Goal: Task Accomplishment & Management: Complete application form

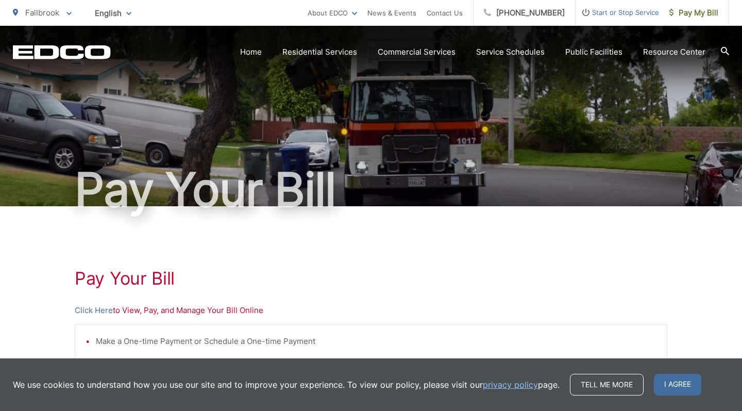
click at [629, 16] on span "Start or Stop Service" at bounding box center [618, 12] width 84 height 12
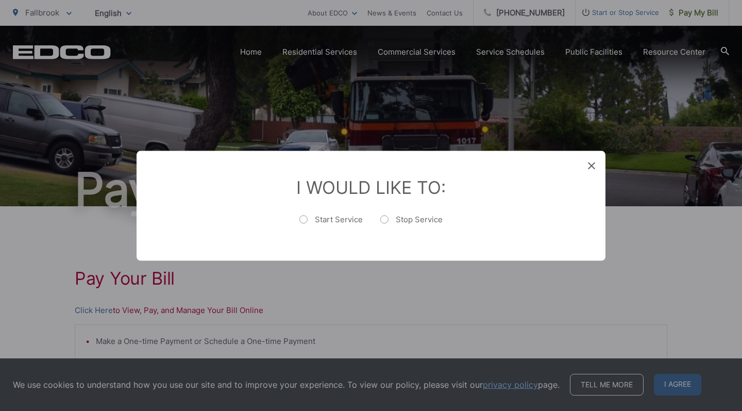
click at [303, 216] on label "Start Service" at bounding box center [331, 224] width 63 height 21
radio input "true"
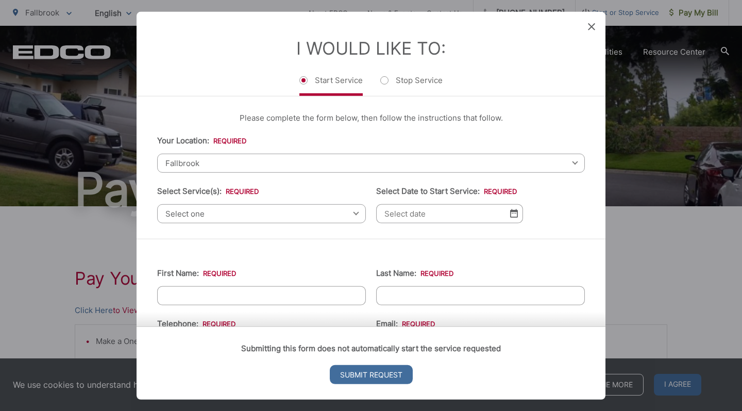
click at [275, 217] on span "Select one" at bounding box center [261, 213] width 209 height 19
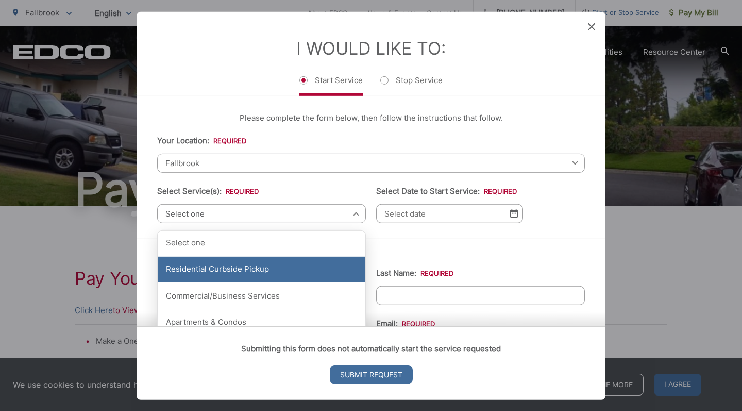
click at [267, 266] on div "Residential Curbside Pickup" at bounding box center [262, 270] width 208 height 26
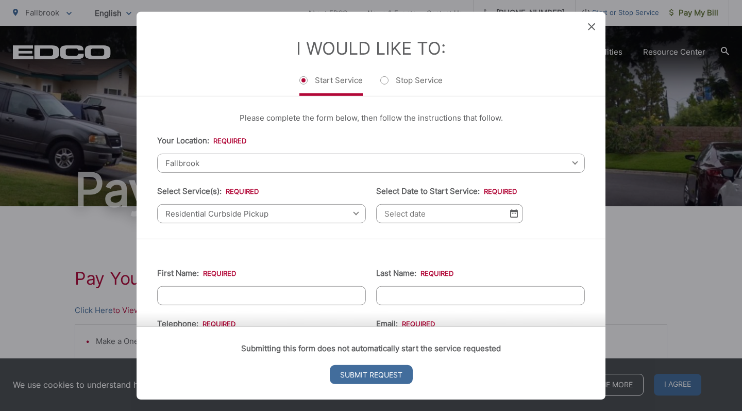
click at [423, 220] on input "Select Date to Start Service: *" at bounding box center [449, 213] width 147 height 19
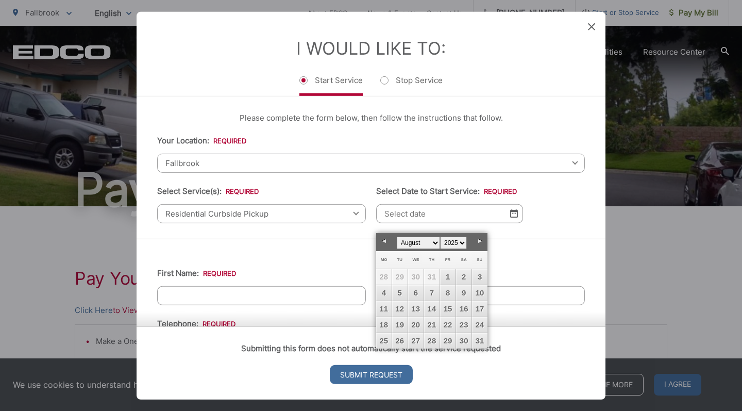
click at [479, 241] on link "Next" at bounding box center [479, 241] width 15 height 15
click at [386, 276] on link "1" at bounding box center [383, 276] width 15 height 15
type input "09/01/2025"
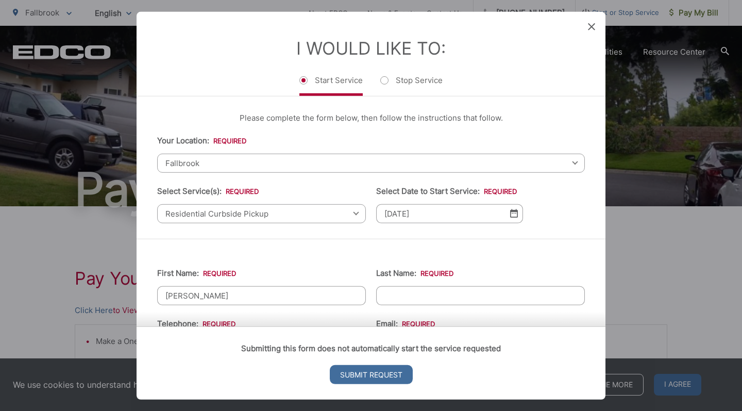
type input "Charles"
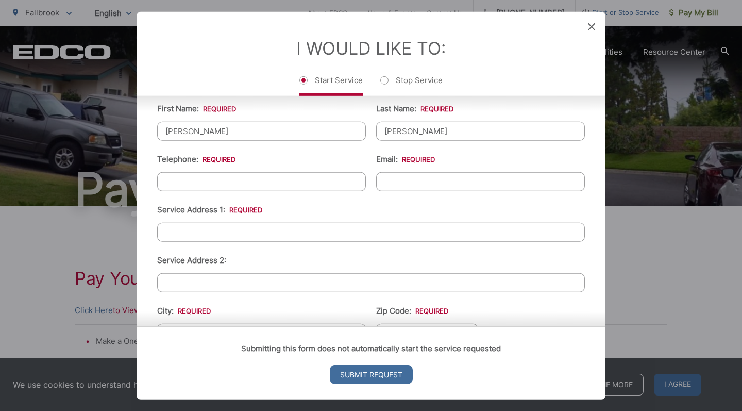
scroll to position [145, 0]
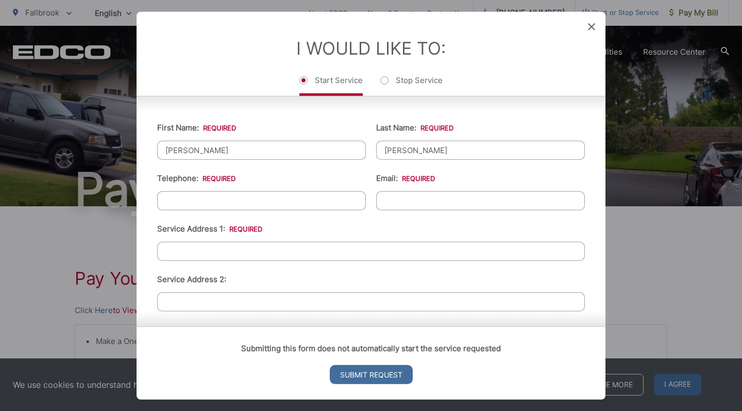
type input "Robertson"
type input "(714) 454-0885"
type input "crobertson2238@outlook.com"
type input "999 Avenida Campana"
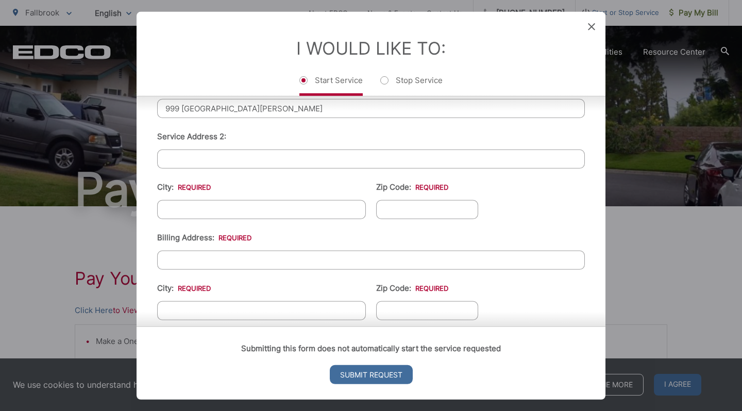
scroll to position [300, 0]
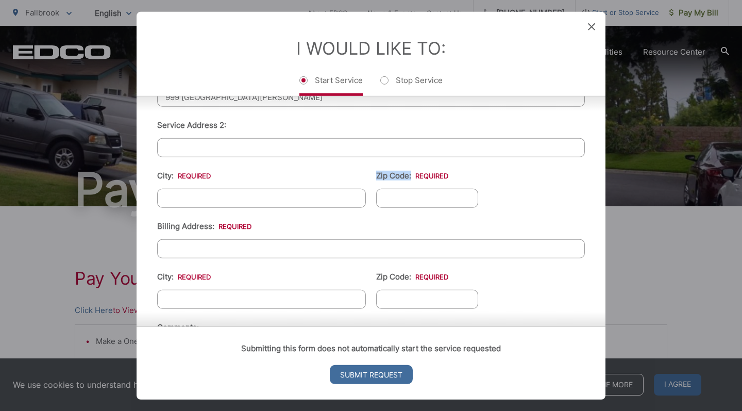
click at [244, 215] on ul "First Name: * Charles Last Name: * Robertson Telephone: * (714) 454-0885 Email:…" at bounding box center [371, 180] width 428 height 451
type input "Fallbrook"
type input "92028"
type input "999 Avenida Campana"
type input "Fallbrook"
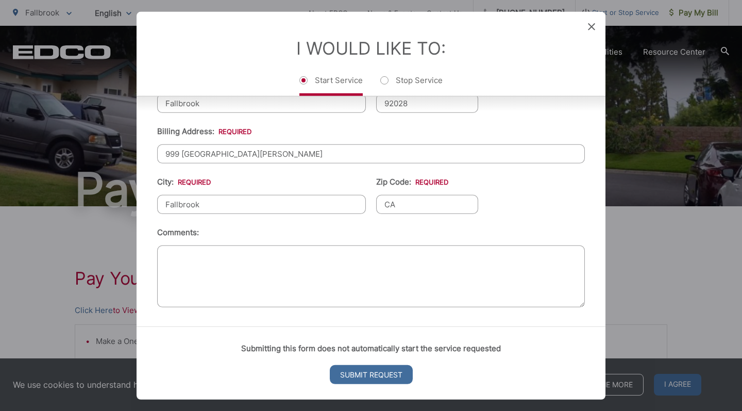
scroll to position [402, 0]
type input "CA"
click at [365, 381] on input "Submit Request" at bounding box center [371, 374] width 83 height 19
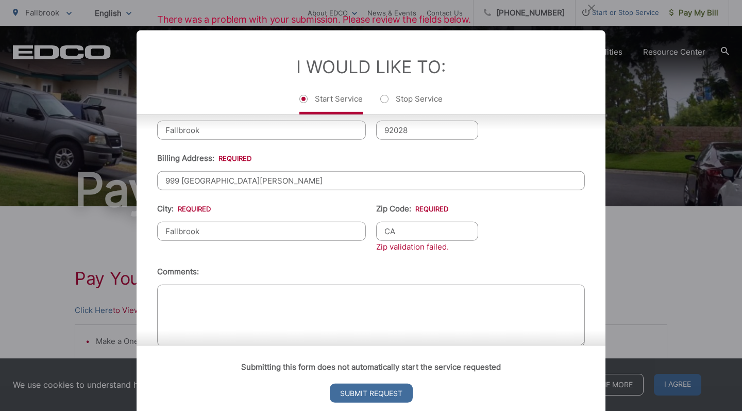
scroll to position [387, 0]
click at [408, 240] on input "CA" at bounding box center [427, 230] width 102 height 19
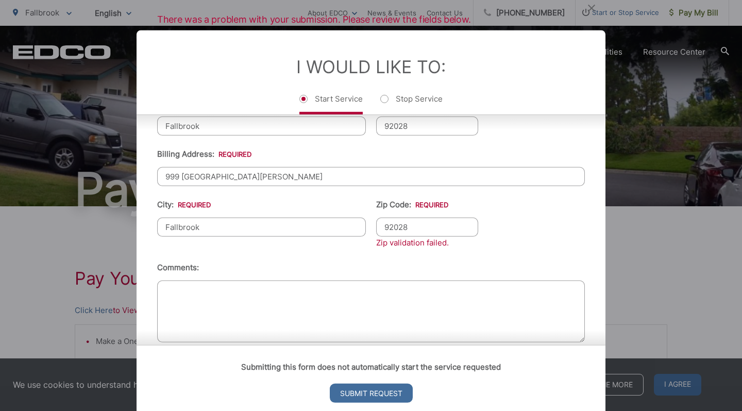
type input "92028"
click at [476, 279] on li "Comments:" at bounding box center [371, 303] width 428 height 85
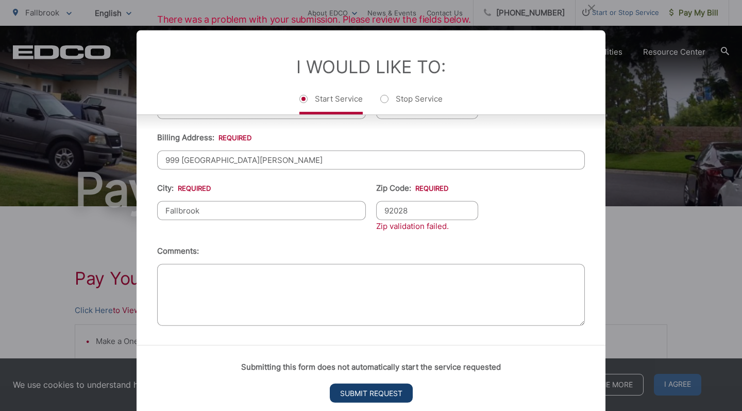
scroll to position [415, 0]
click at [383, 394] on input "Submit Request" at bounding box center [371, 393] width 83 height 19
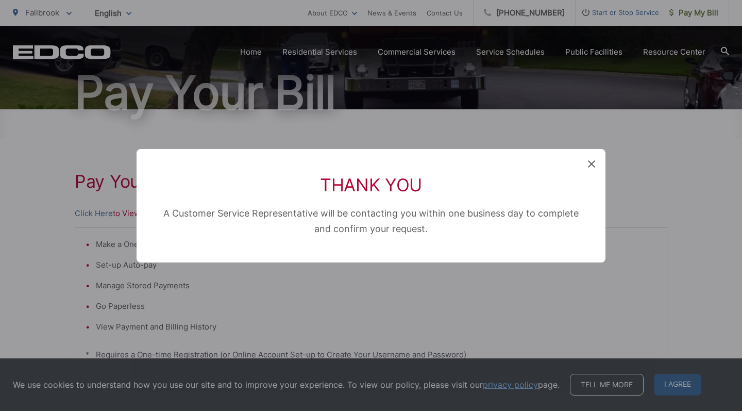
scroll to position [10, 4]
click at [592, 164] on icon at bounding box center [591, 163] width 7 height 7
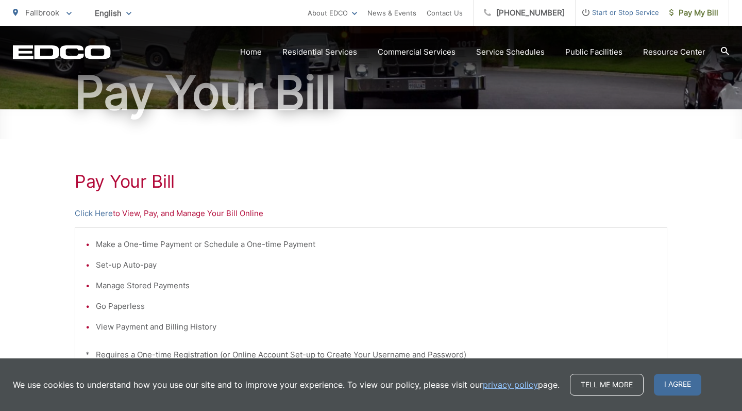
scroll to position [0, 0]
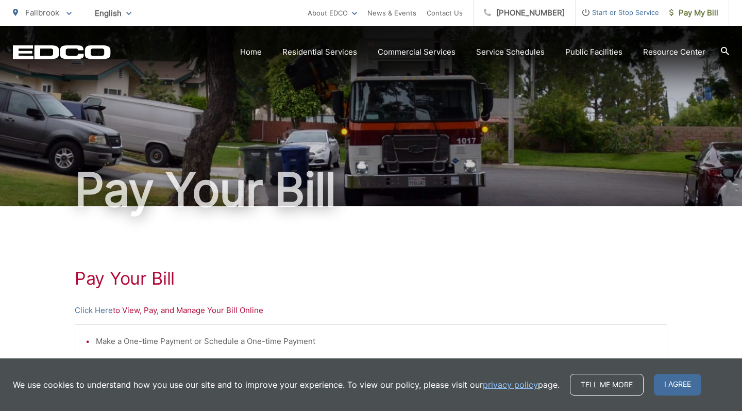
click at [618, 18] on span "Start or Stop Service" at bounding box center [618, 12] width 84 height 12
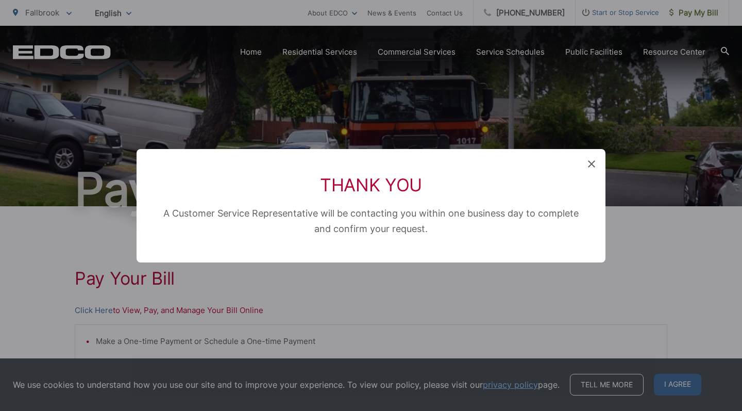
click at [591, 168] on span at bounding box center [591, 164] width 7 height 10
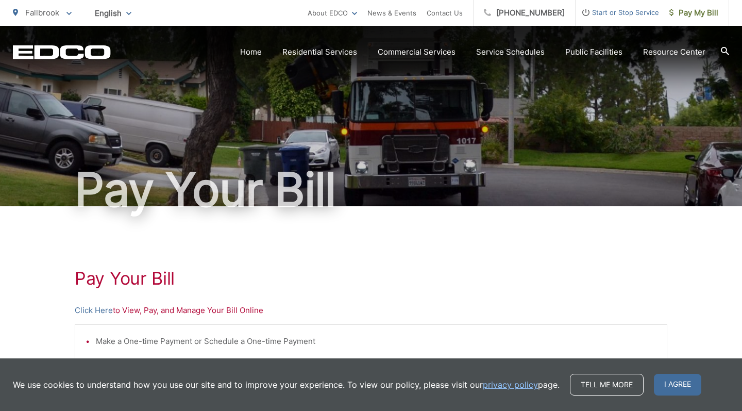
click at [625, 13] on span "Start or Stop Service" at bounding box center [618, 12] width 84 height 12
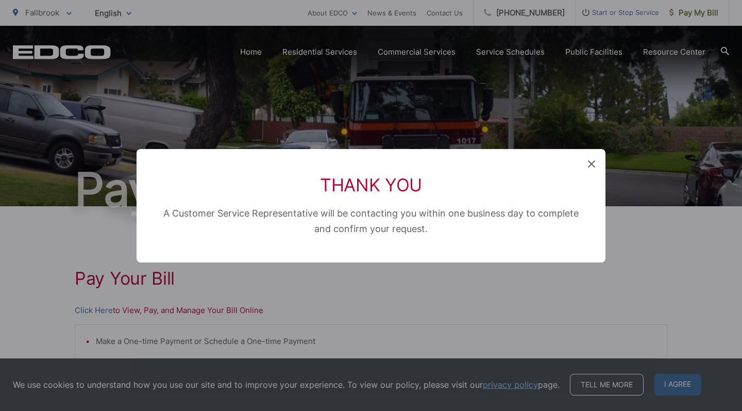
click at [592, 162] on icon at bounding box center [591, 163] width 7 height 7
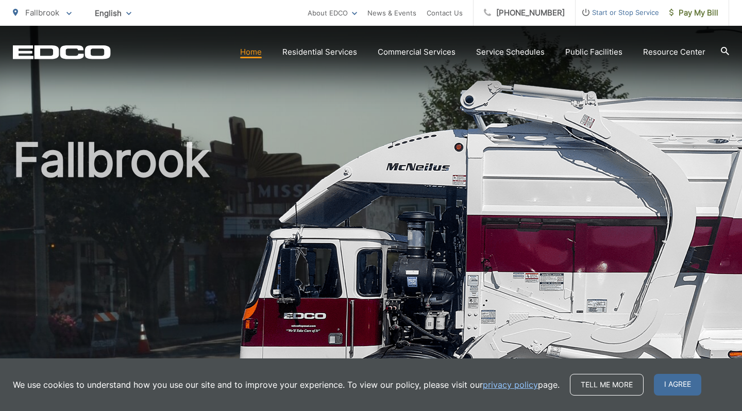
click at [609, 12] on span "Start or Stop Service" at bounding box center [618, 12] width 84 height 12
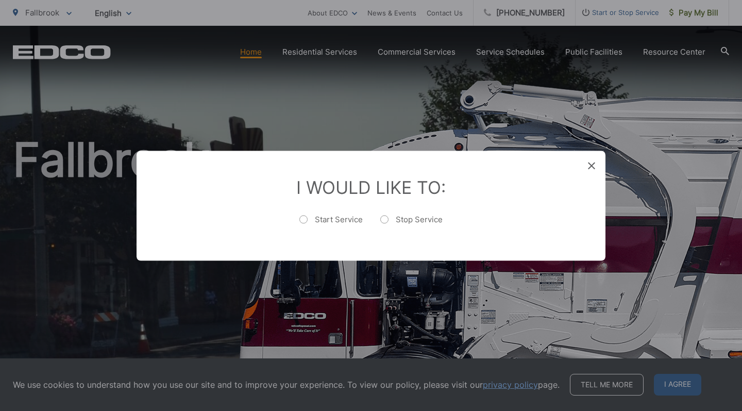
click at [384, 219] on label "Stop Service" at bounding box center [412, 224] width 62 height 21
radio input "true"
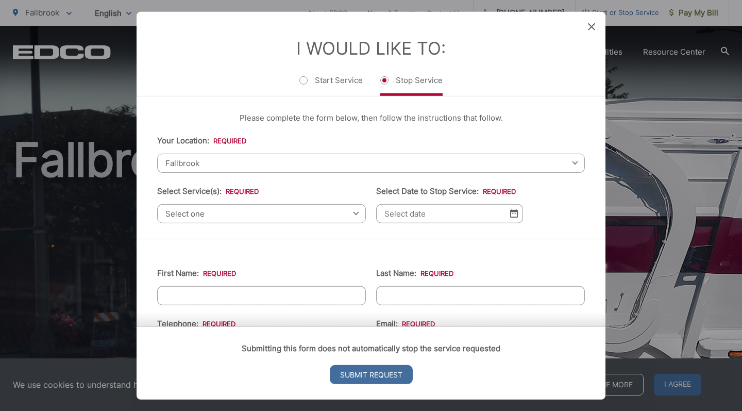
click at [296, 212] on span "Select one" at bounding box center [261, 213] width 209 height 19
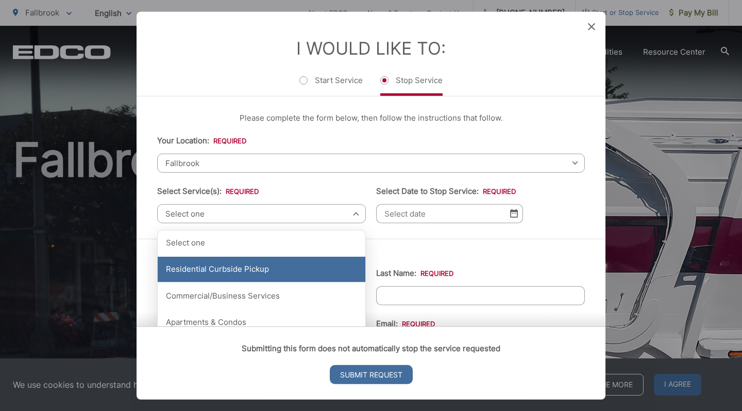
click at [285, 263] on div "Residential Curbside Pickup" at bounding box center [262, 270] width 208 height 26
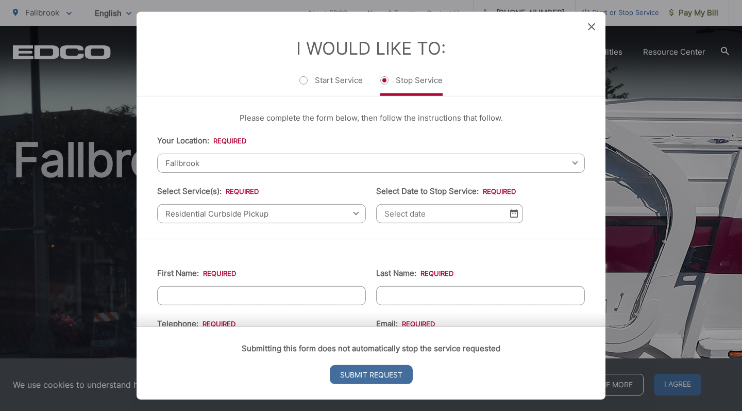
click at [450, 218] on input "Select Date to Stop Service: *" at bounding box center [449, 213] width 147 height 19
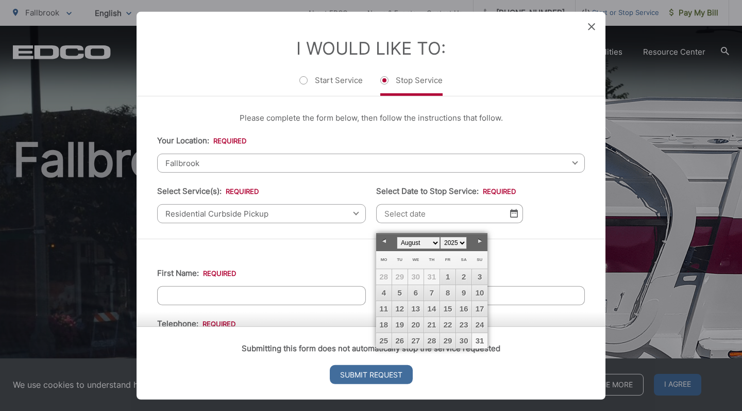
click at [477, 340] on link "31" at bounding box center [479, 340] width 15 height 15
type input "08/31/2025"
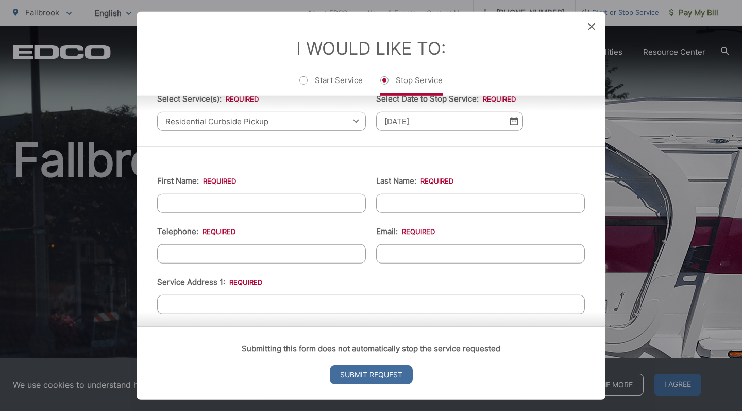
scroll to position [94, 0]
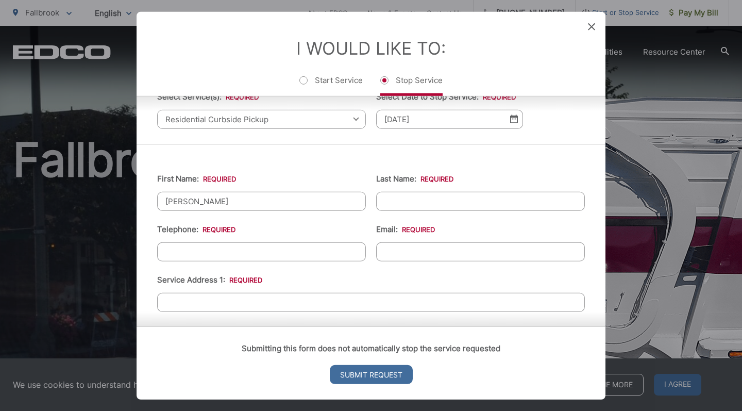
type input "David"
type input "Hunt"
type input "(408) 833-2974"
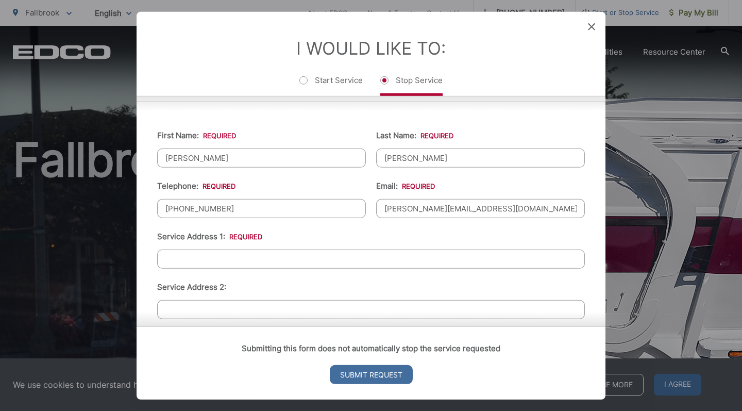
scroll to position [139, 0]
type input "dave@huntemail.org"
type input "999 Avenida Campana"
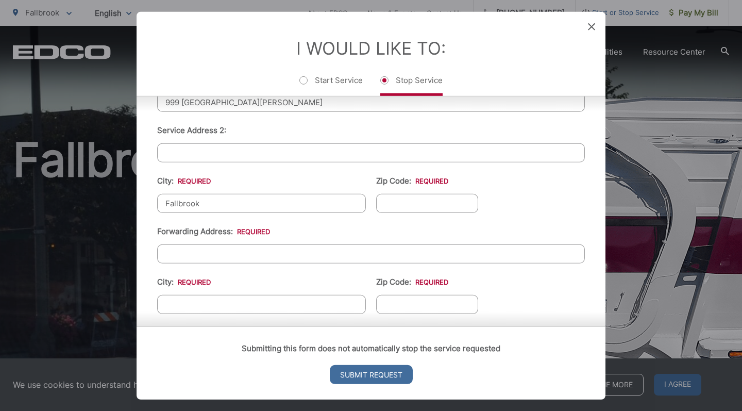
type input "Fallbrook"
type input "92028"
type input "1094 Avenida Campana"
type input "Fallbrook"
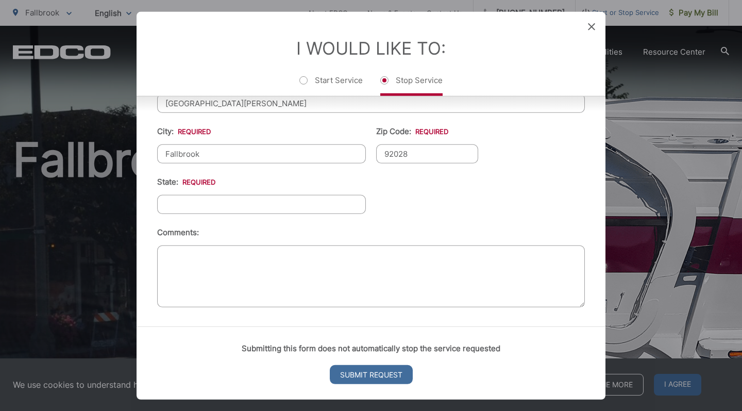
scroll to position [453, 0]
type input "92028"
type input "CA"
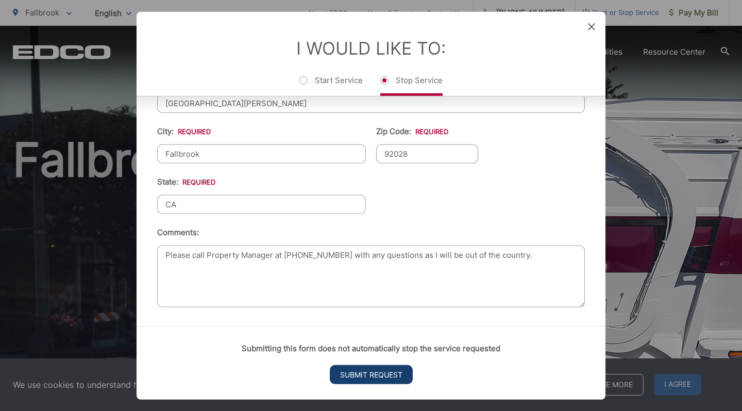
type textarea "Please call Property Manager at 408-234-1343 with any questions as I will be ou…"
click at [350, 379] on input "Submit Request" at bounding box center [371, 374] width 83 height 19
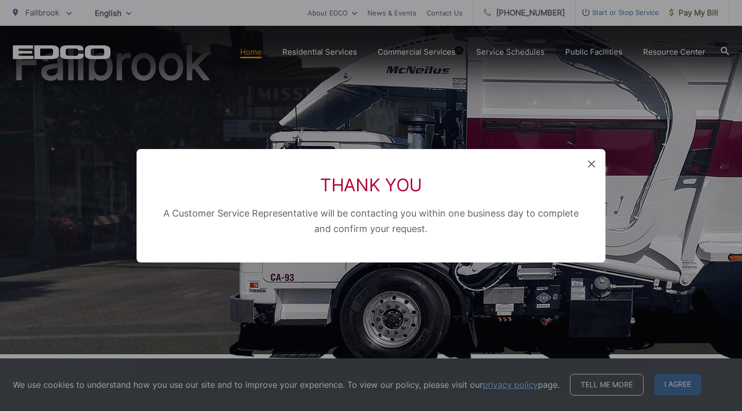
click at [594, 167] on icon at bounding box center [591, 163] width 7 height 7
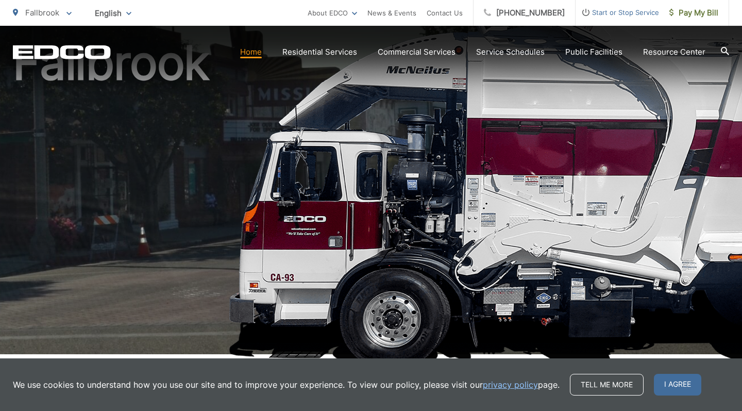
scroll to position [0, 0]
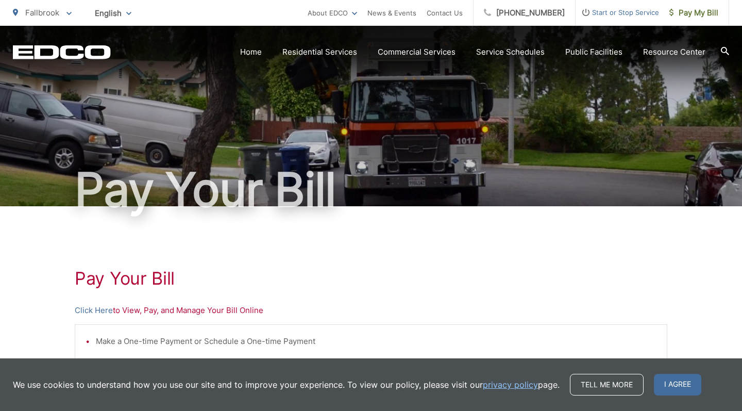
click at [603, 11] on span "Start or Stop Service" at bounding box center [618, 12] width 84 height 12
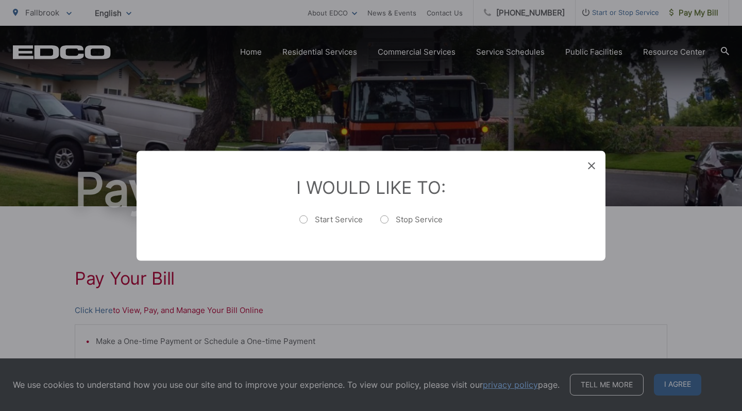
click at [387, 219] on label "Stop Service" at bounding box center [412, 224] width 62 height 21
radio input "true"
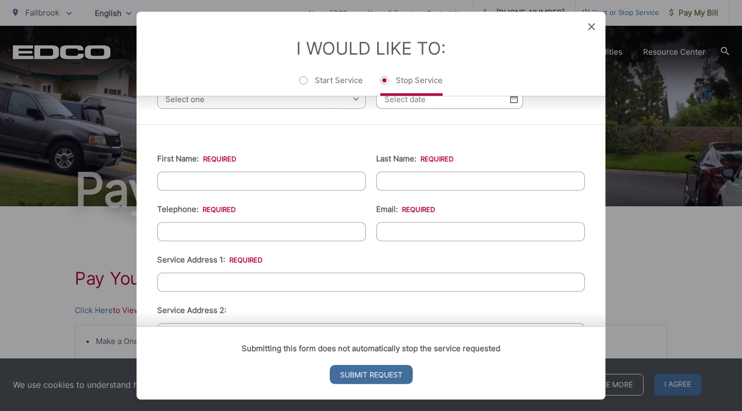
scroll to position [120, 0]
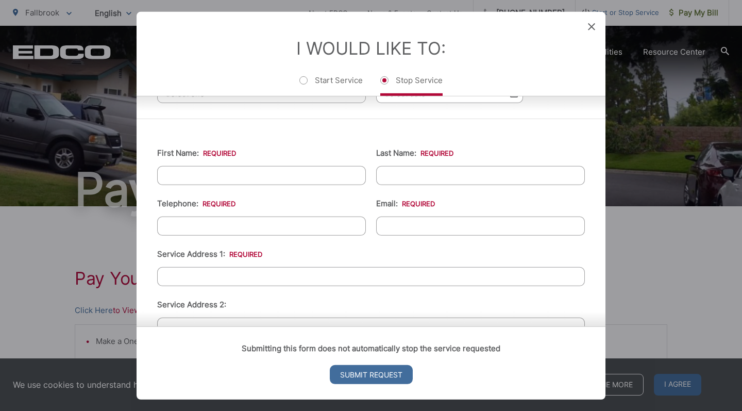
click at [591, 25] on icon at bounding box center [591, 26] width 7 height 7
